Goal: Information Seeking & Learning: Learn about a topic

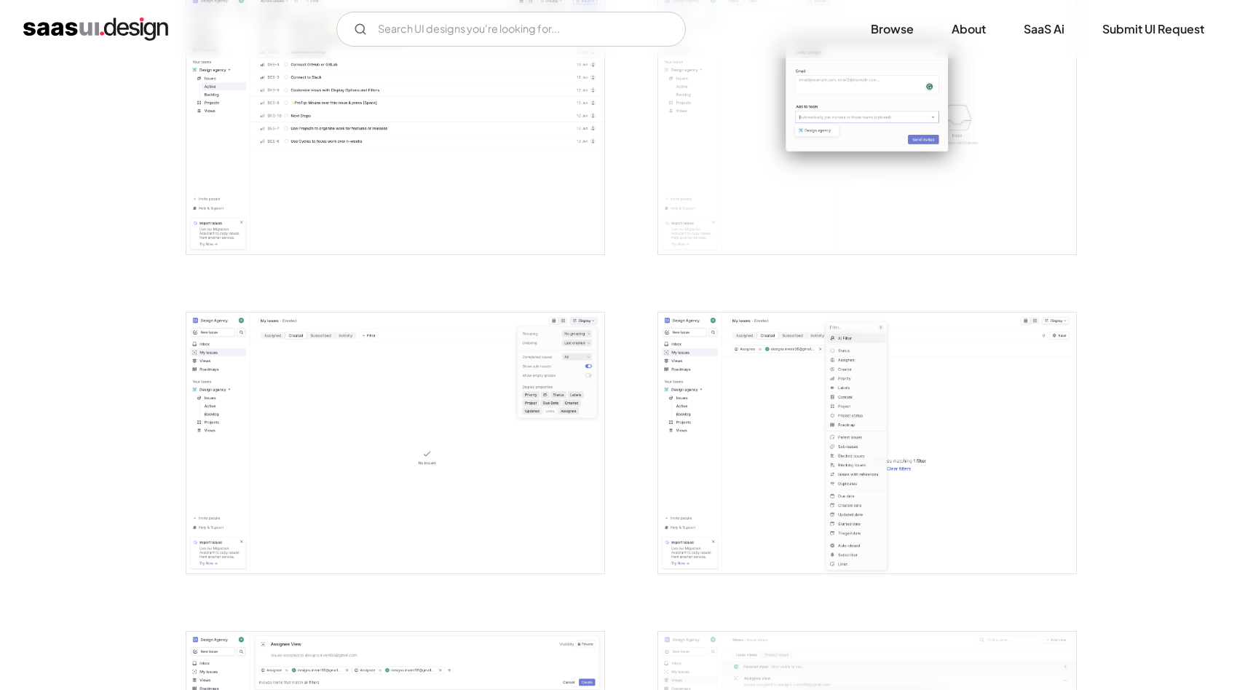
scroll to position [2253, 0]
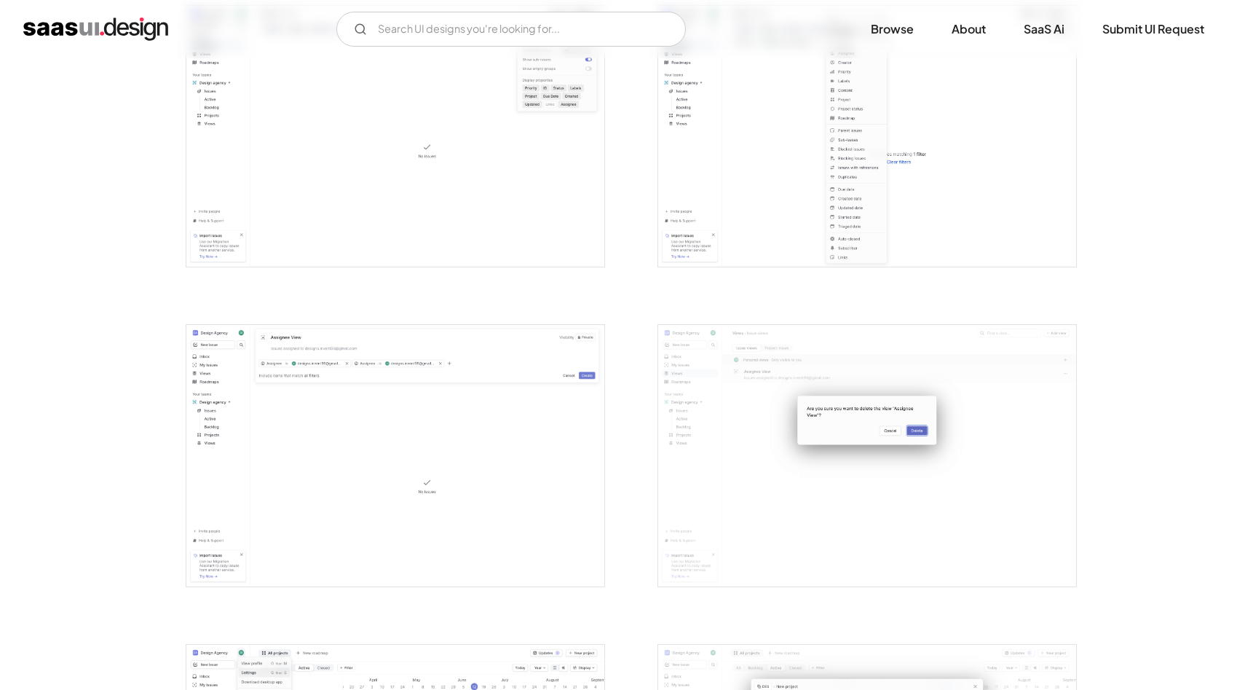
click at [361, 404] on img "open lightbox" at bounding box center [395, 455] width 418 height 261
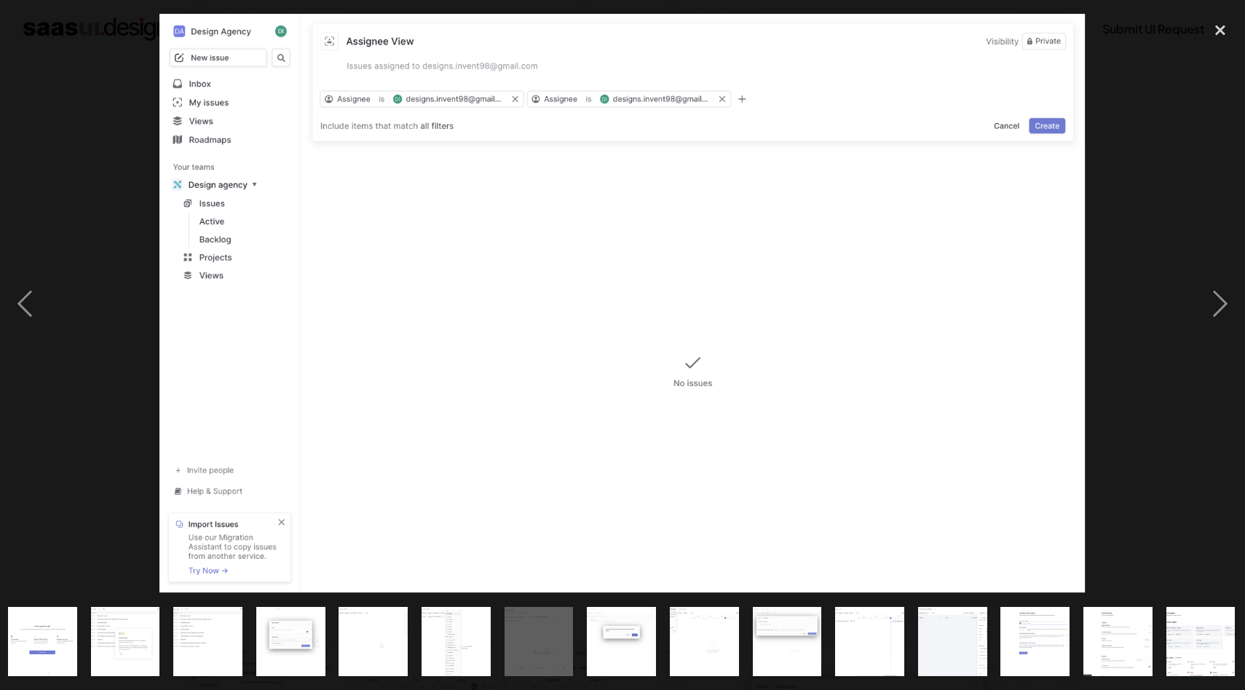
scroll to position [0, 671]
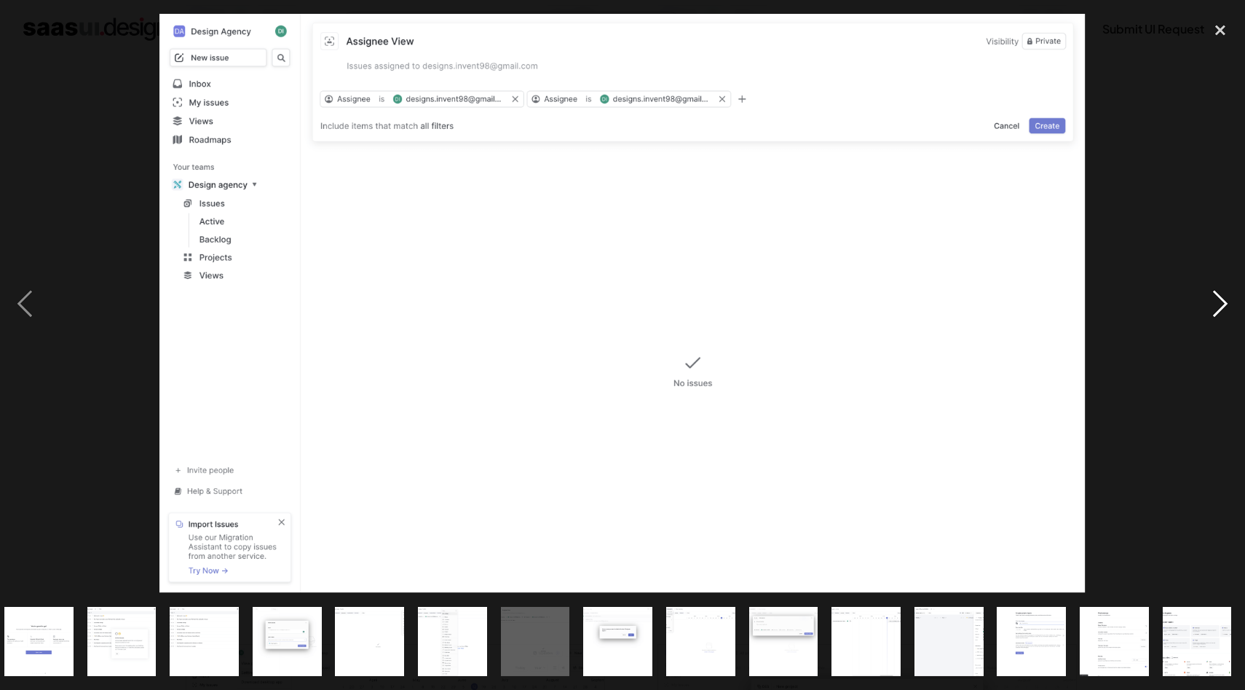
click at [1209, 312] on div "next image" at bounding box center [1221, 303] width 50 height 579
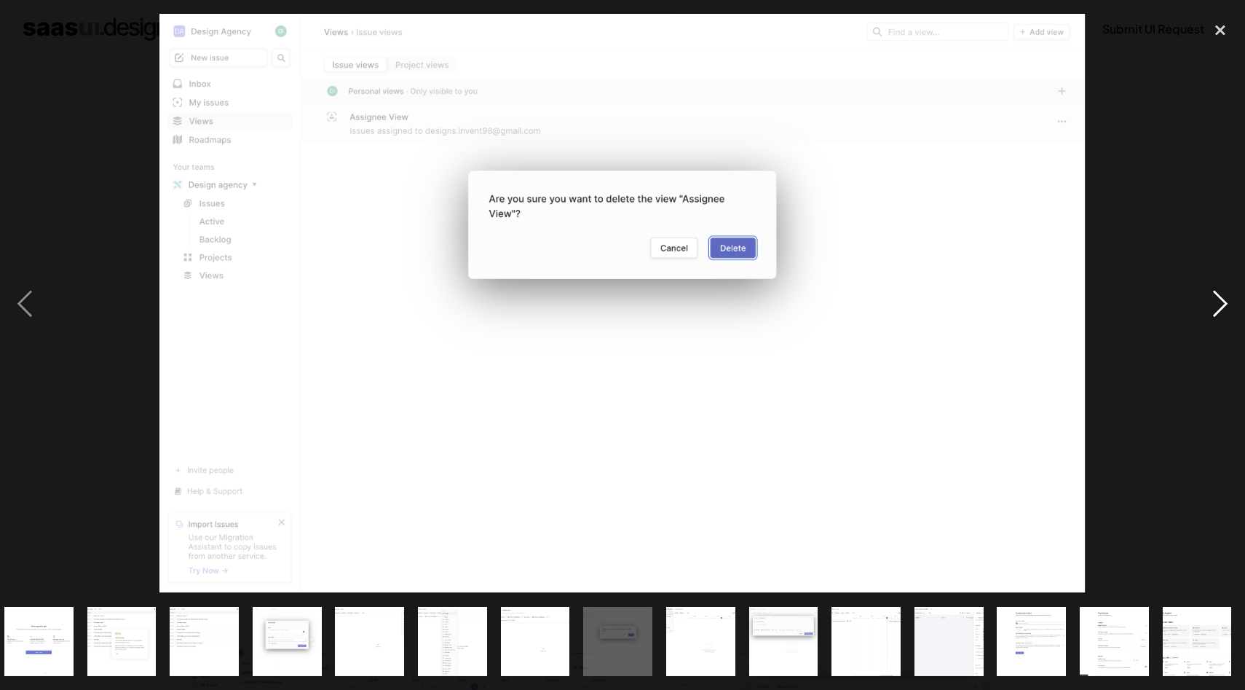
click at [1209, 312] on div "next image" at bounding box center [1221, 303] width 50 height 579
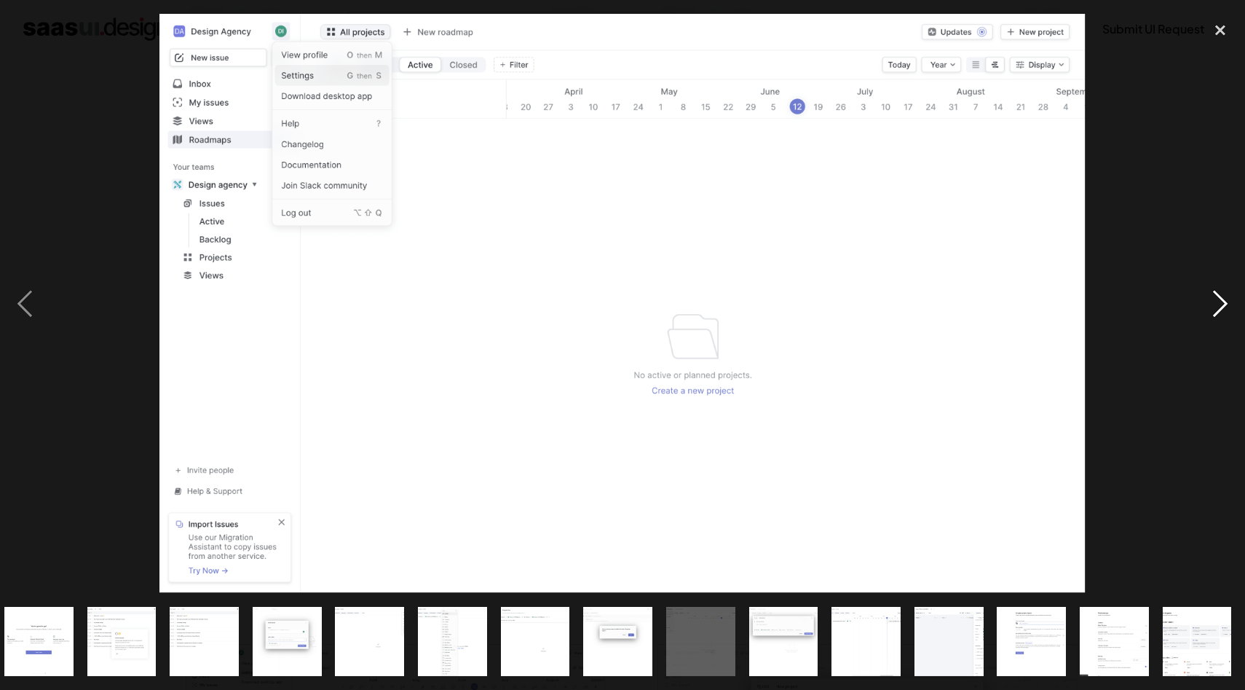
click at [1209, 312] on div "next image" at bounding box center [1221, 303] width 50 height 579
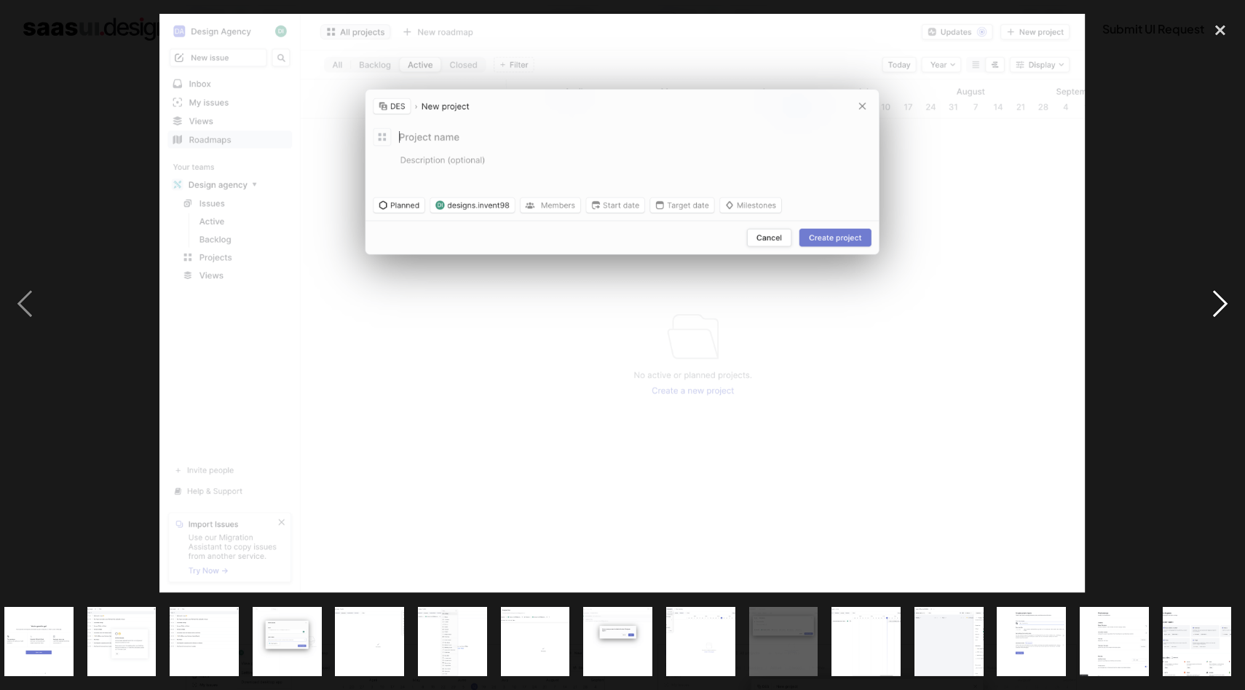
click at [1209, 312] on div "next image" at bounding box center [1221, 303] width 50 height 579
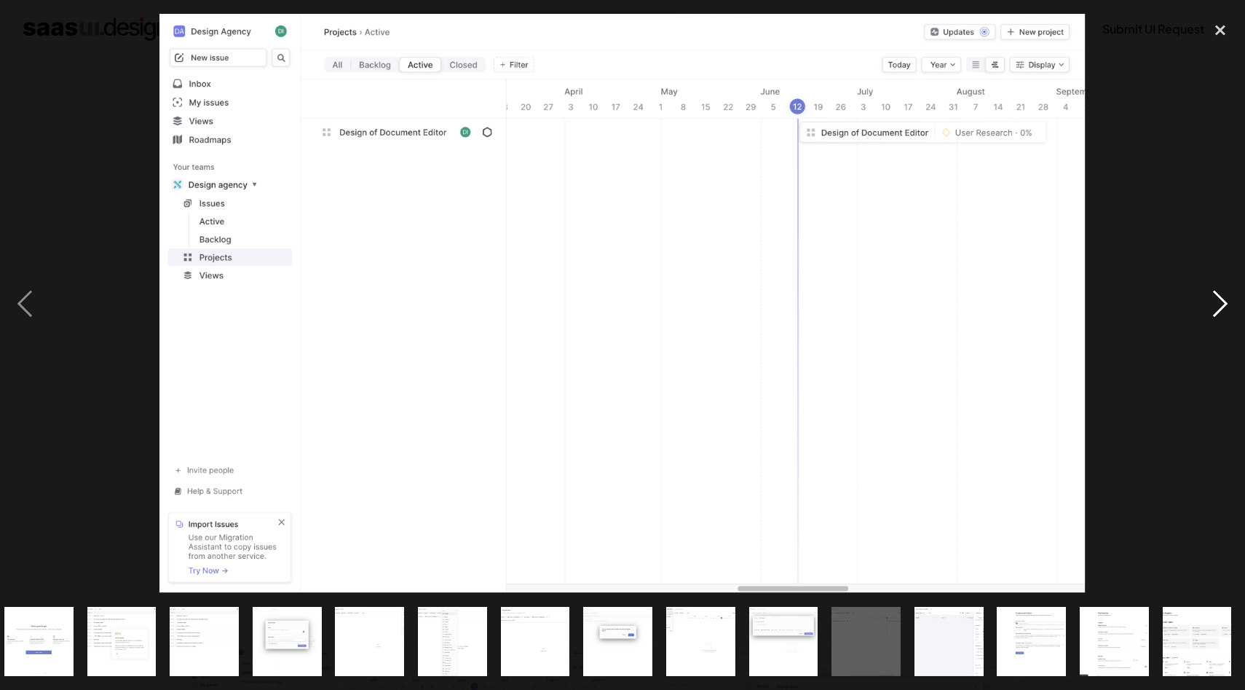
click at [1209, 312] on div "next image" at bounding box center [1221, 303] width 50 height 579
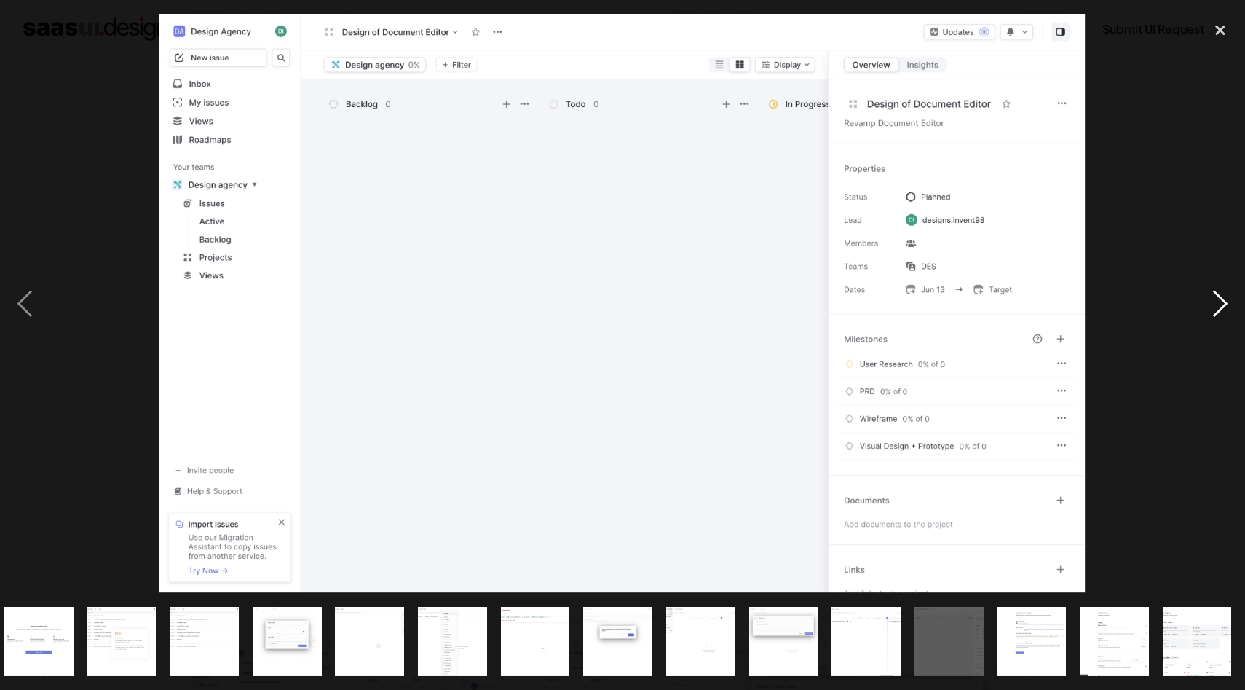
click at [1209, 312] on div "next image" at bounding box center [1221, 303] width 50 height 579
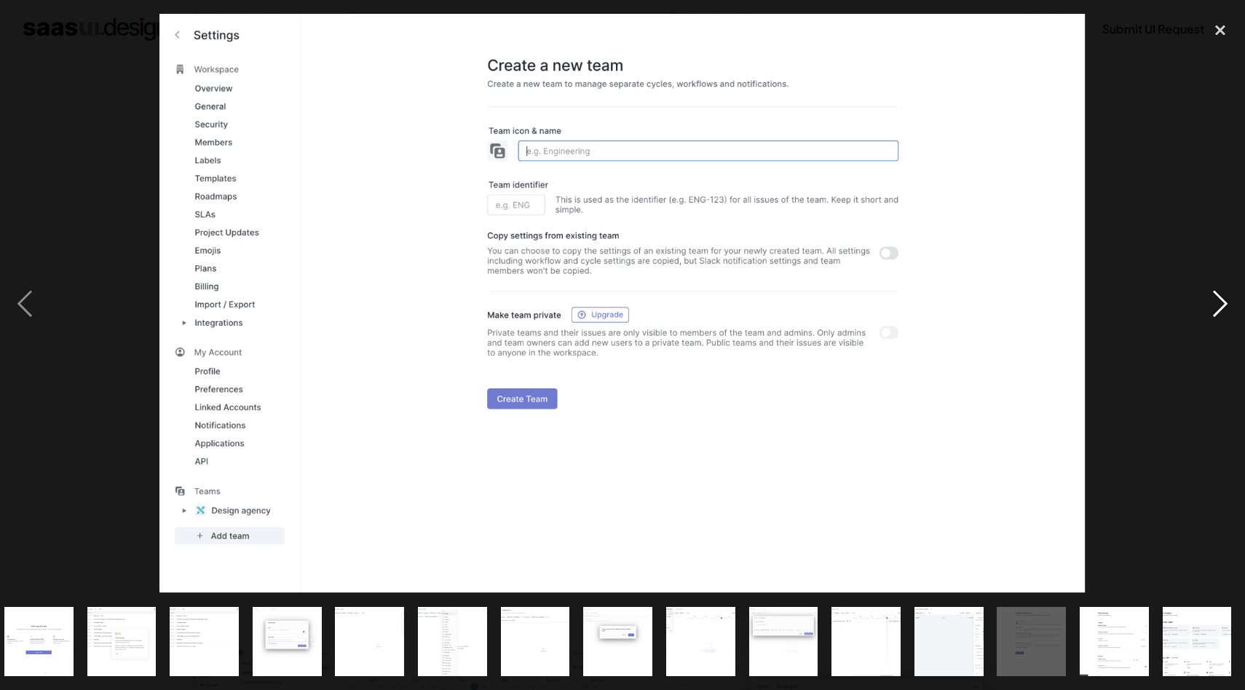
click at [1209, 312] on div "next image" at bounding box center [1221, 303] width 50 height 579
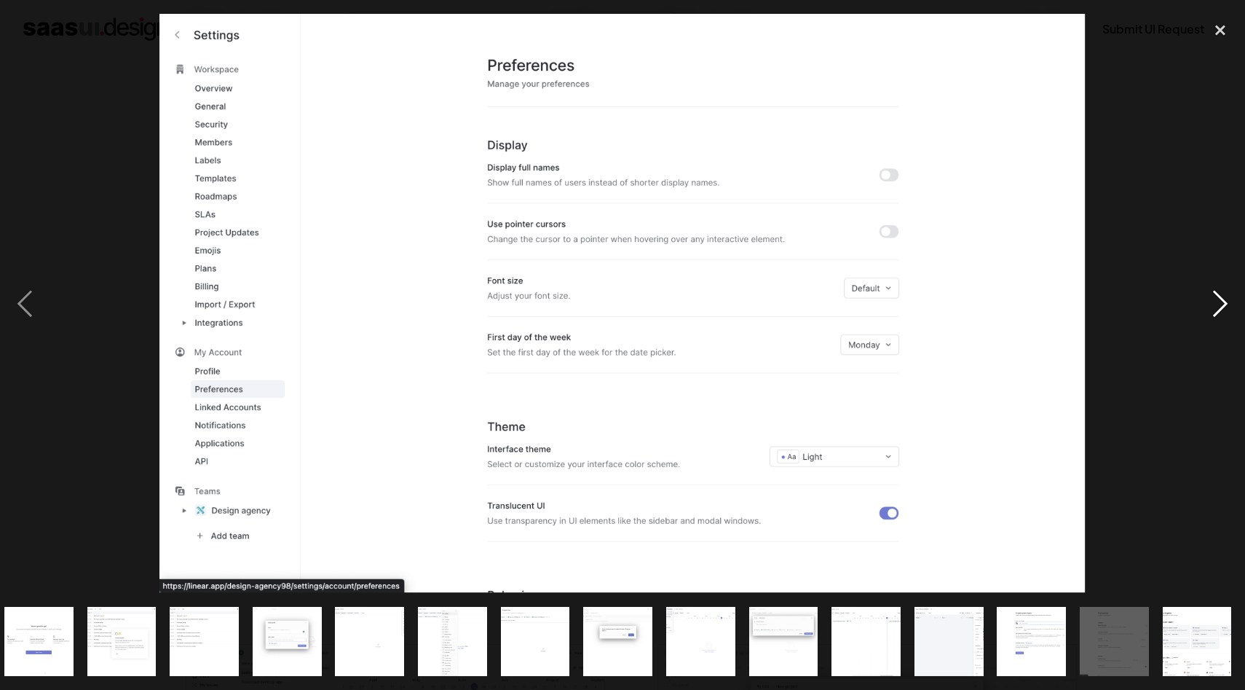
click at [1209, 312] on div "next image" at bounding box center [1221, 303] width 50 height 579
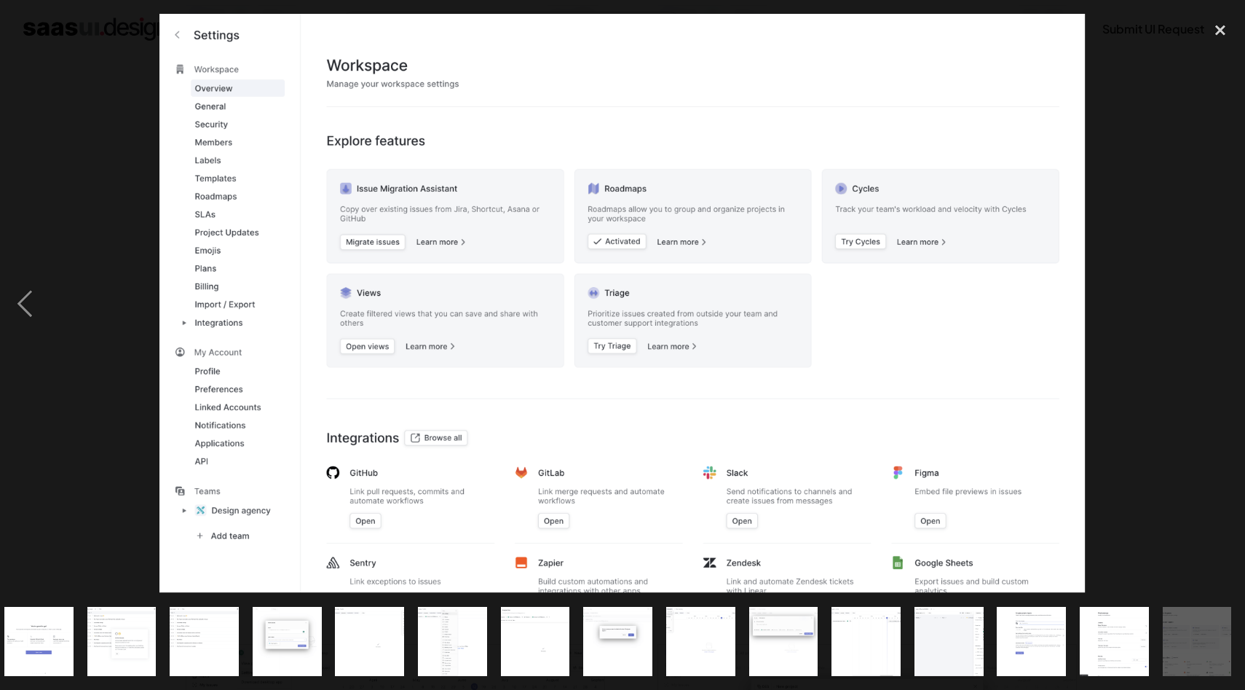
click at [1209, 312] on div "next image" at bounding box center [1221, 303] width 50 height 579
click at [1219, 297] on div "next image" at bounding box center [1221, 303] width 50 height 579
click at [1220, 25] on div "close lightbox" at bounding box center [1221, 30] width 50 height 32
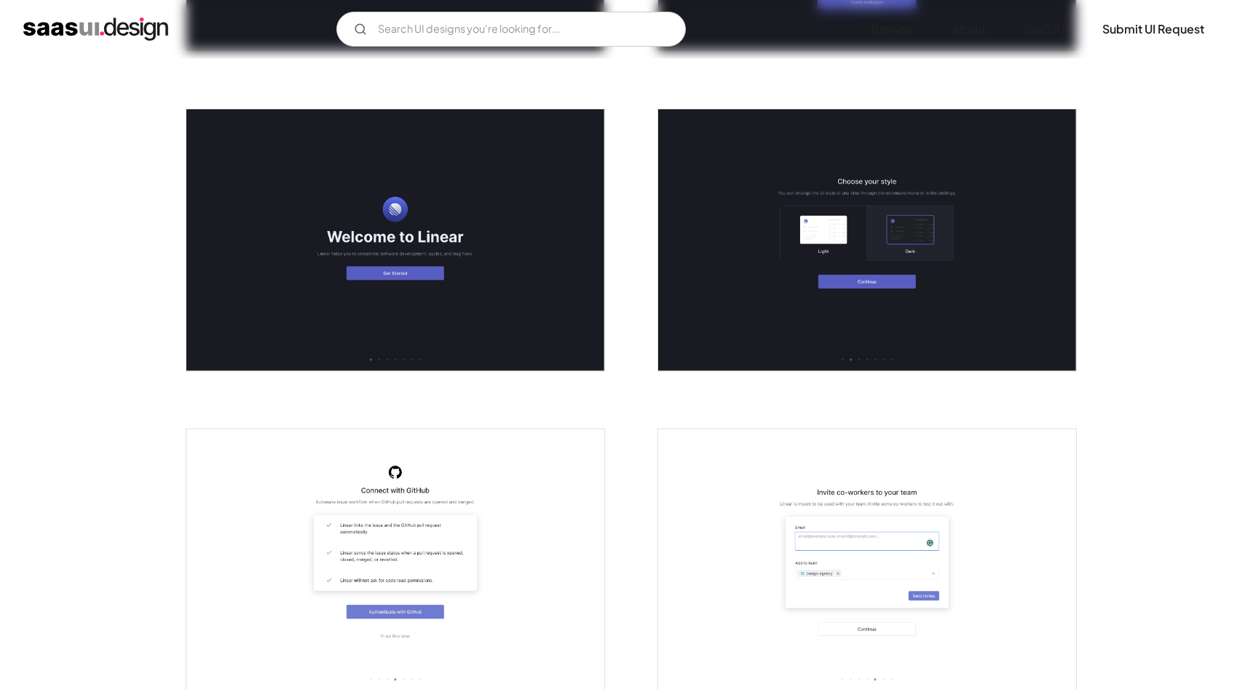
scroll to position [0, 0]
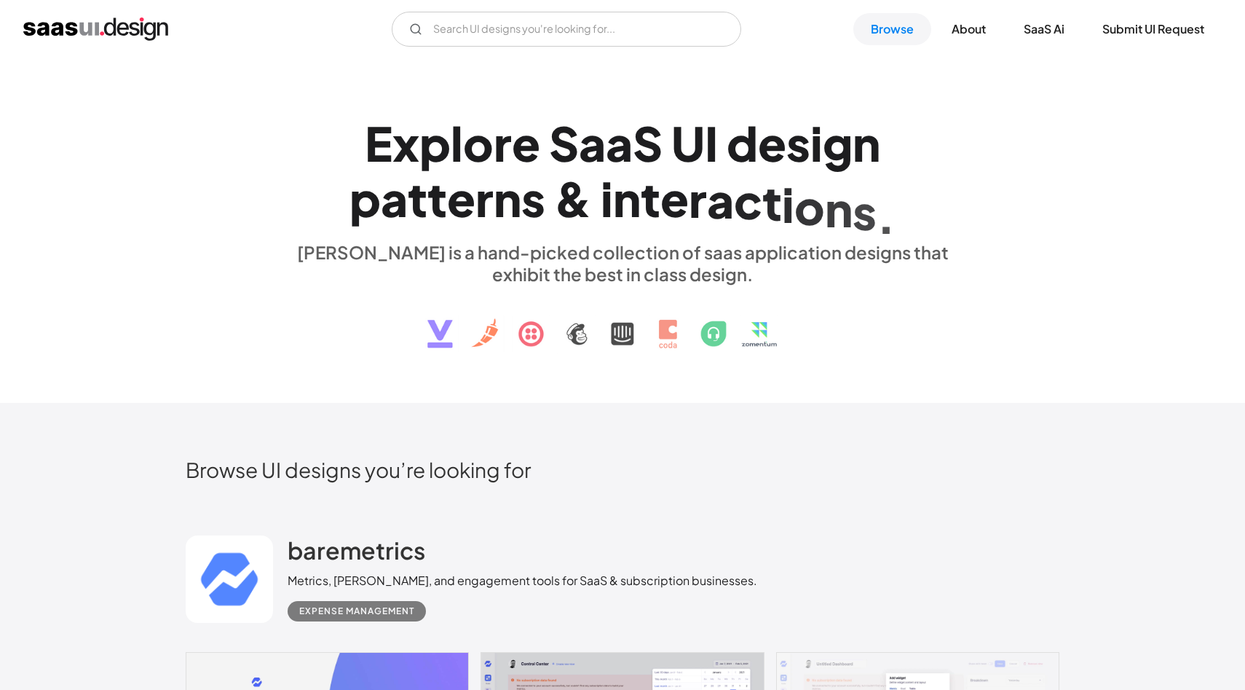
scroll to position [740, 0]
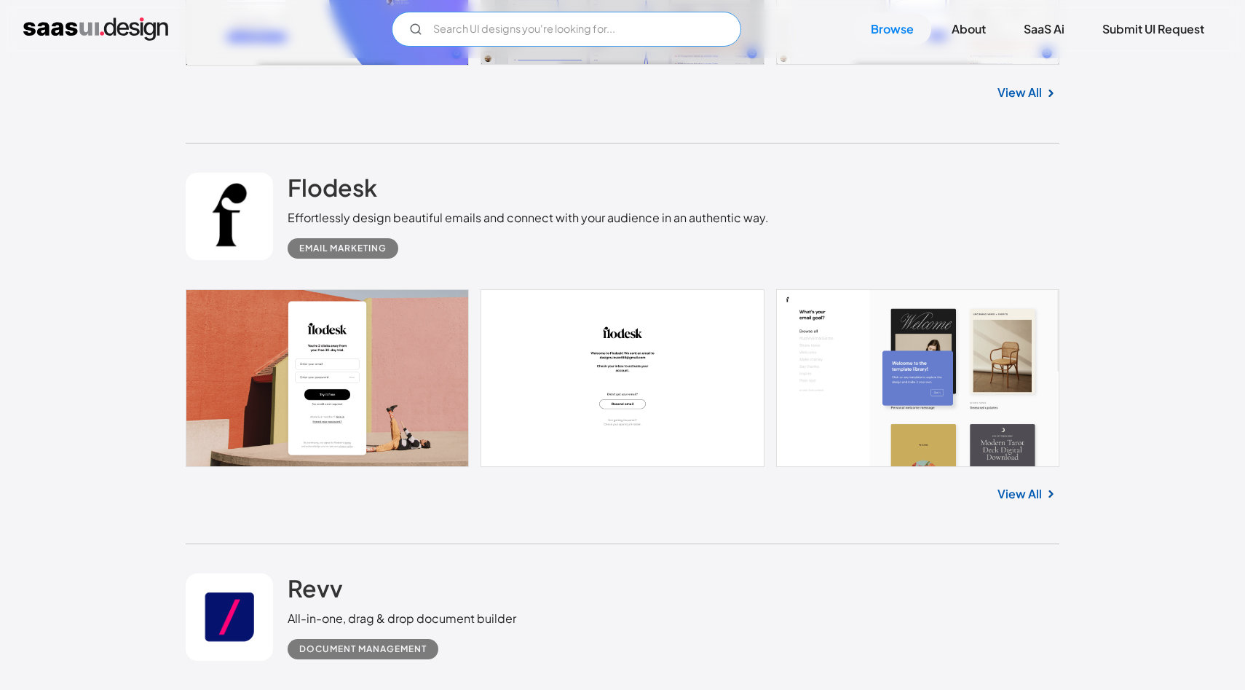
click at [569, 24] on input "Email Form" at bounding box center [567, 29] width 350 height 35
type input "task"
click at [610, 39] on input "task" at bounding box center [567, 29] width 350 height 35
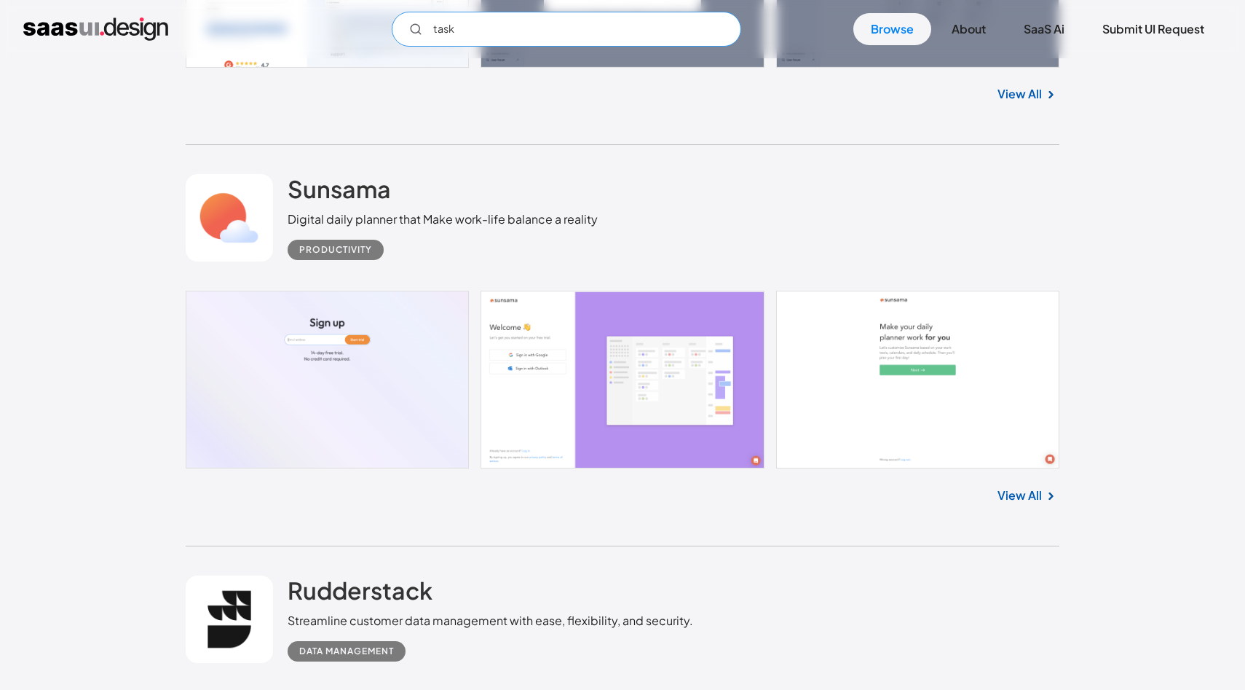
scroll to position [8468, 0]
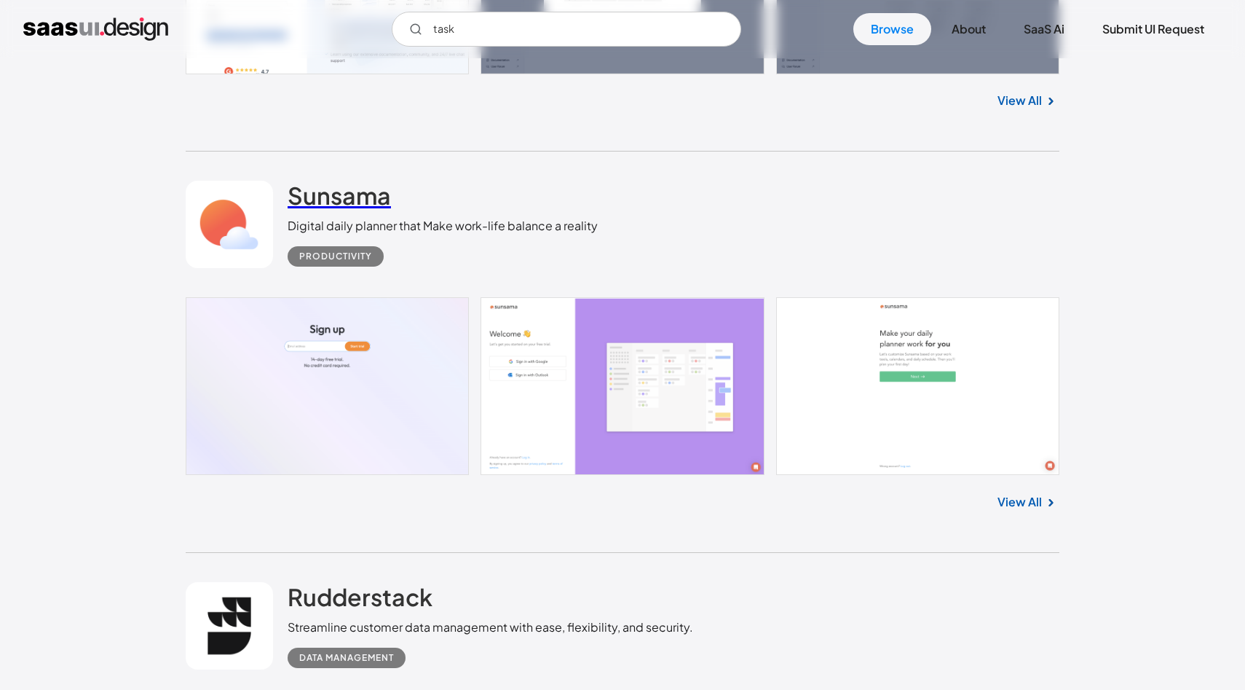
click at [315, 199] on h2 "Sunsama" at bounding box center [339, 195] width 103 height 29
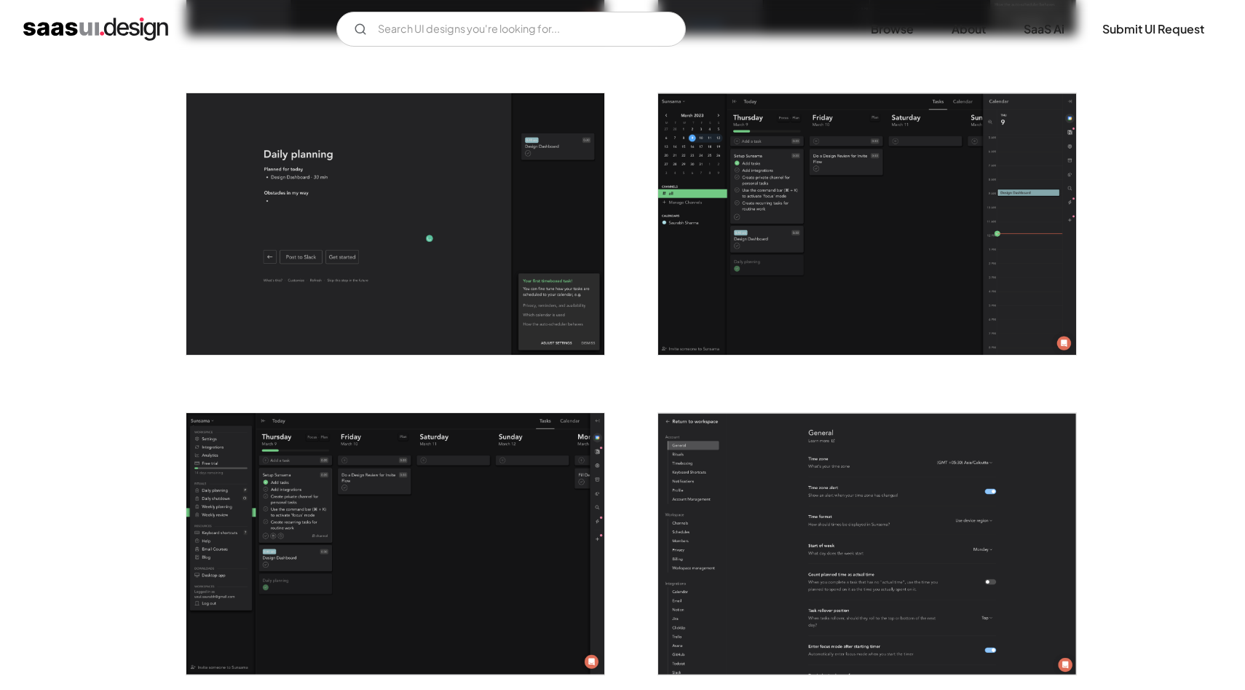
scroll to position [3205, 0]
